Goal: Complete application form

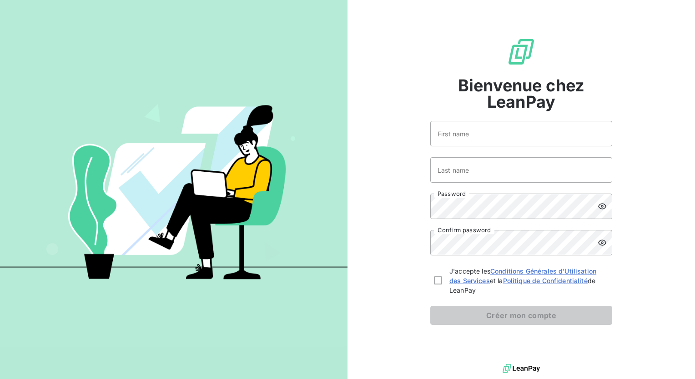
click at [442, 277] on div "J'accepte les Conditions Générales d'Utilisation des Services et la Politique d…" at bounding box center [521, 281] width 182 height 29
click at [437, 284] on div at bounding box center [438, 281] width 8 height 8
checkbox input "true"
